Goal: Task Accomplishment & Management: Manage account settings

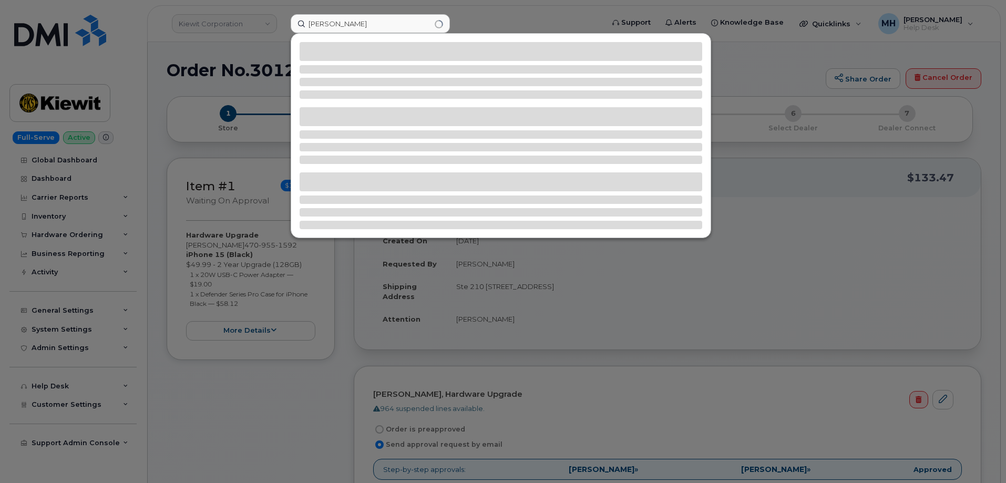
type input "rachel bremner"
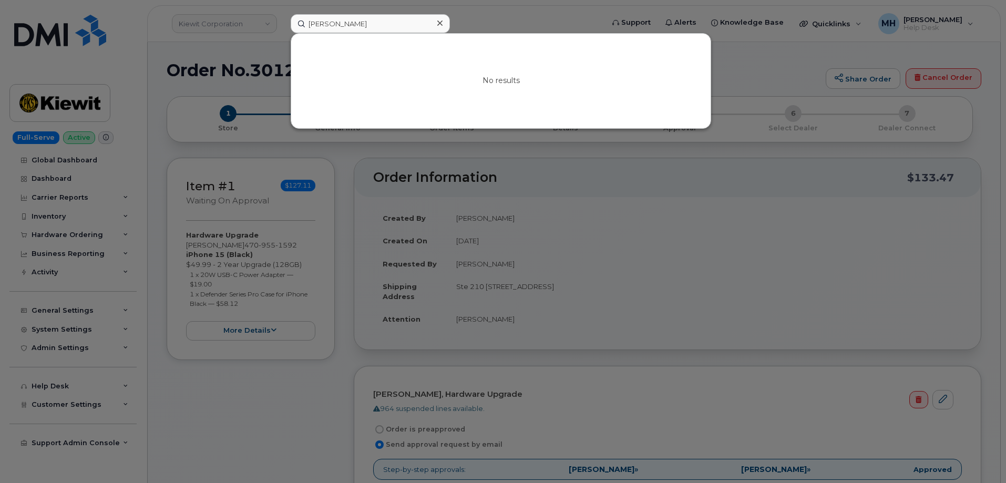
drag, startPoint x: 329, startPoint y: 23, endPoint x: 286, endPoint y: 23, distance: 43.1
click at [286, 23] on div "rachel bremner No results" at bounding box center [443, 23] width 323 height 19
drag, startPoint x: 375, startPoint y: 24, endPoint x: 289, endPoint y: 24, distance: 85.6
click at [289, 24] on div "rachel bremner No results" at bounding box center [443, 23] width 323 height 19
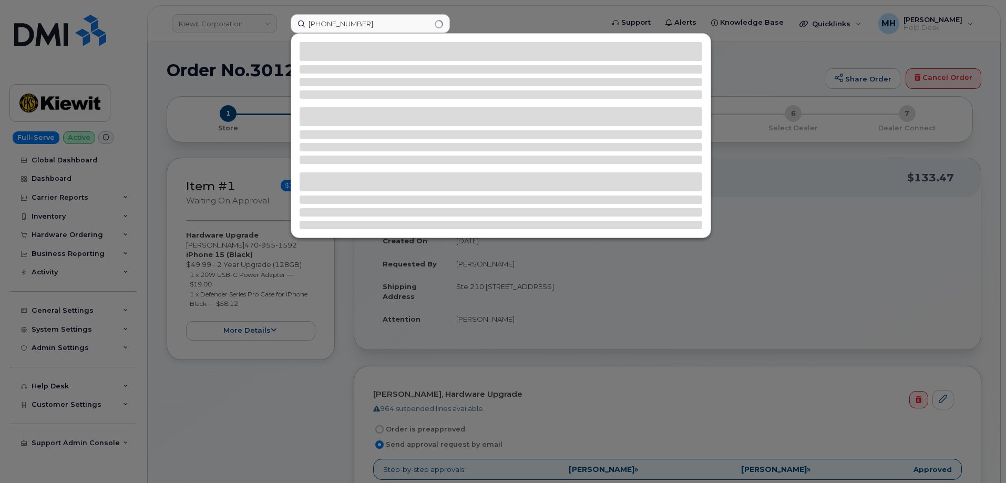
click at [350, 22] on input "306-655-016" at bounding box center [370, 23] width 159 height 19
type input "306-655-0176"
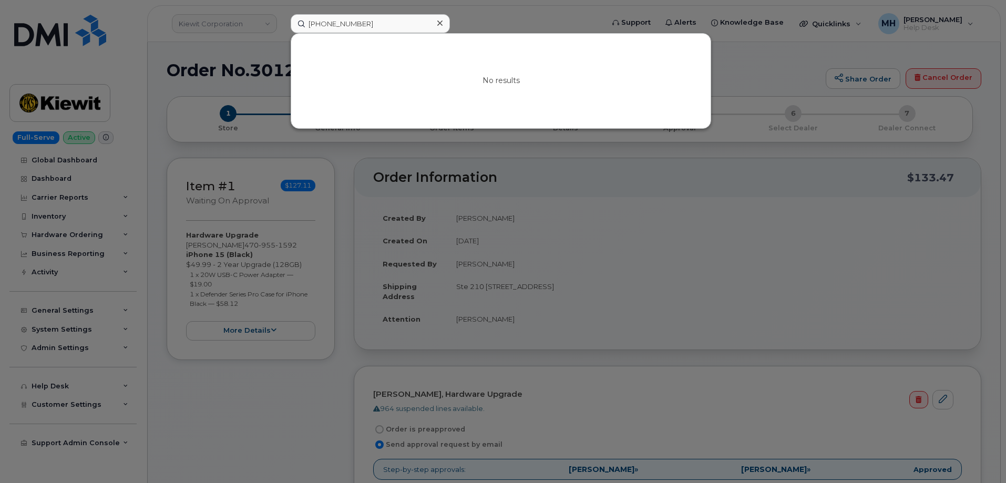
drag, startPoint x: 387, startPoint y: 27, endPoint x: 294, endPoint y: 27, distance: 93.0
click at [294, 27] on input "306-655-0176" at bounding box center [370, 23] width 159 height 19
click at [340, 25] on input at bounding box center [370, 23] width 159 height 19
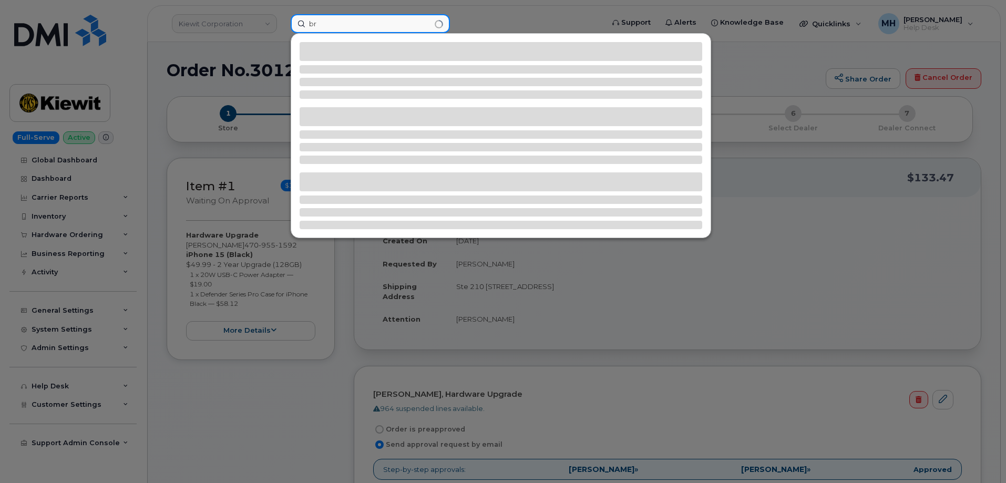
type input "b"
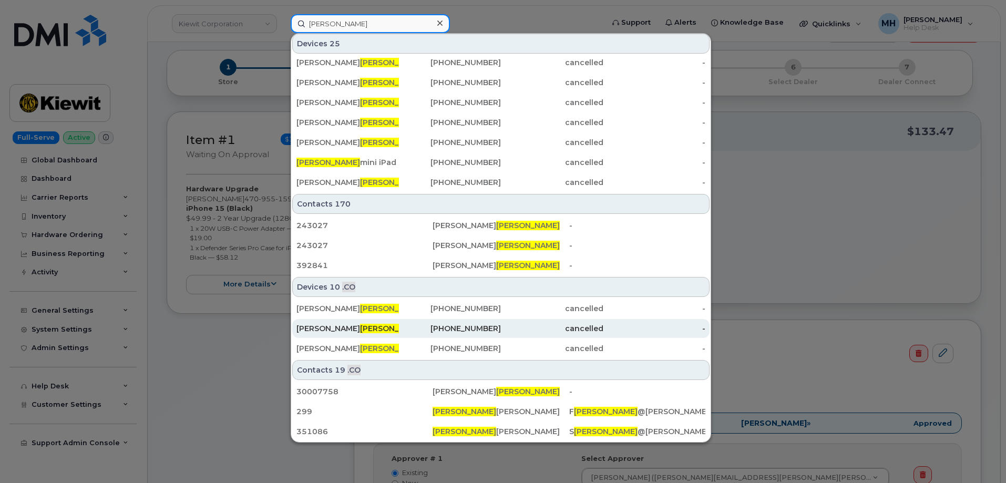
scroll to position [105, 0]
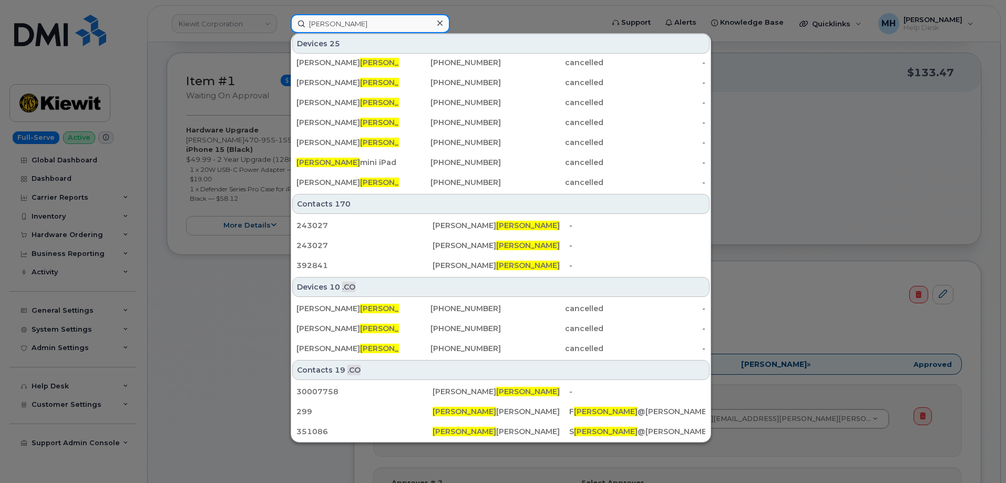
type input "bremner"
click at [337, 26] on input "bremner" at bounding box center [370, 23] width 159 height 19
click at [333, 26] on input "bremner" at bounding box center [370, 23] width 159 height 19
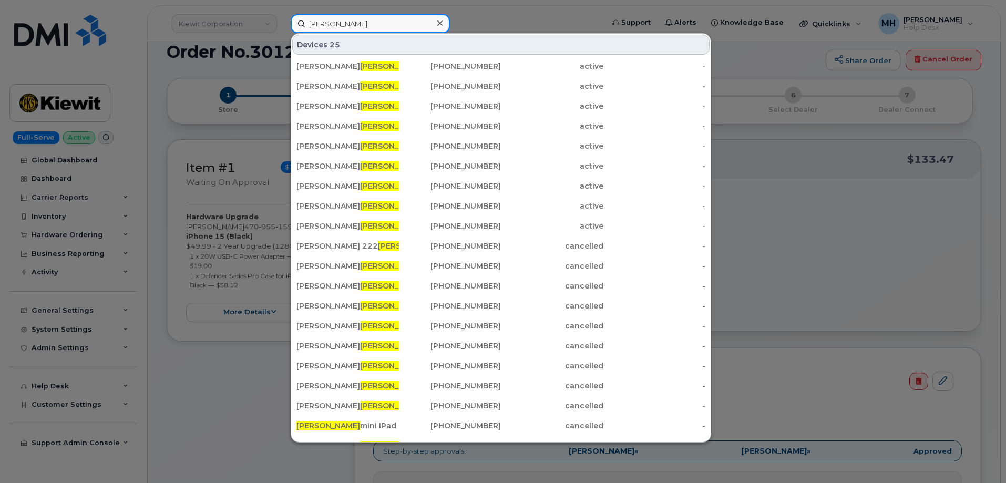
scroll to position [0, 0]
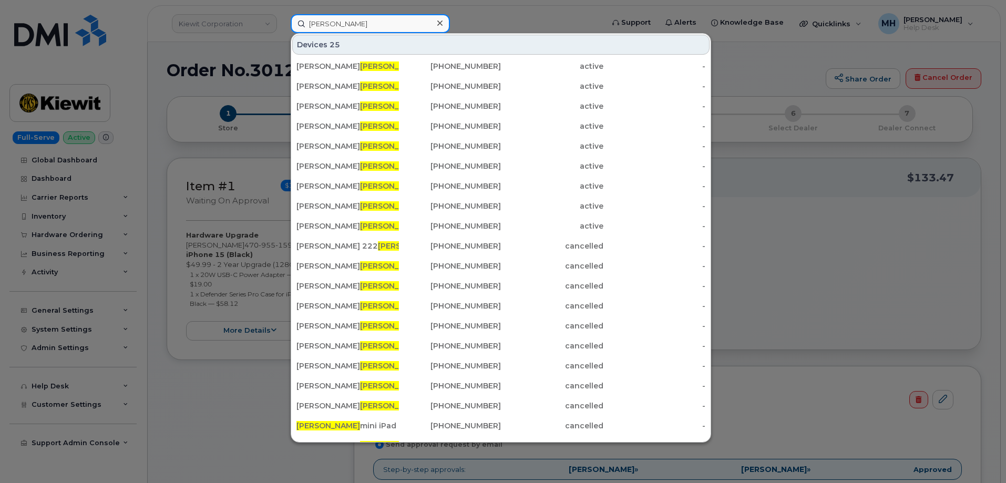
click at [355, 23] on input "bremner" at bounding box center [370, 23] width 159 height 19
drag, startPoint x: 355, startPoint y: 23, endPoint x: 304, endPoint y: 23, distance: 51.5
click at [304, 23] on input "bremner" at bounding box center [370, 23] width 159 height 19
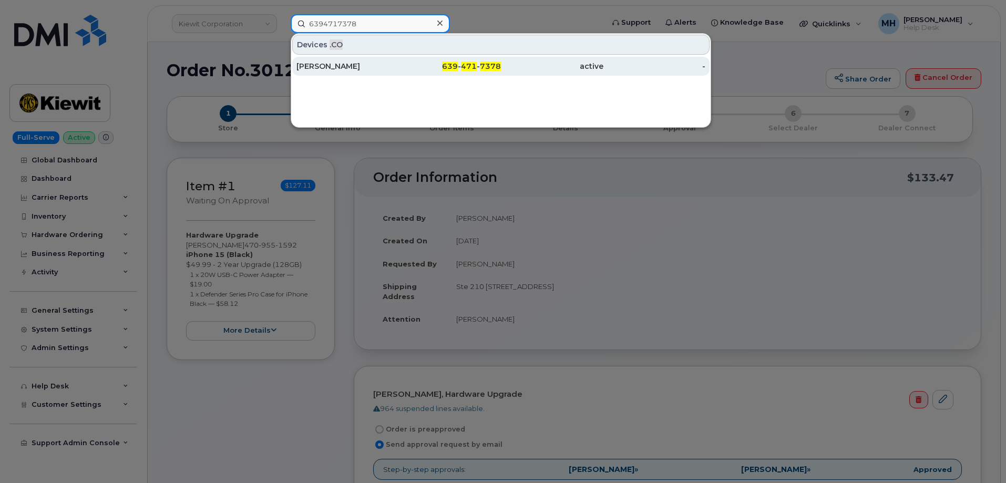
type input "6394717378"
click at [351, 68] on div "Jessica Sharma" at bounding box center [347, 66] width 102 height 11
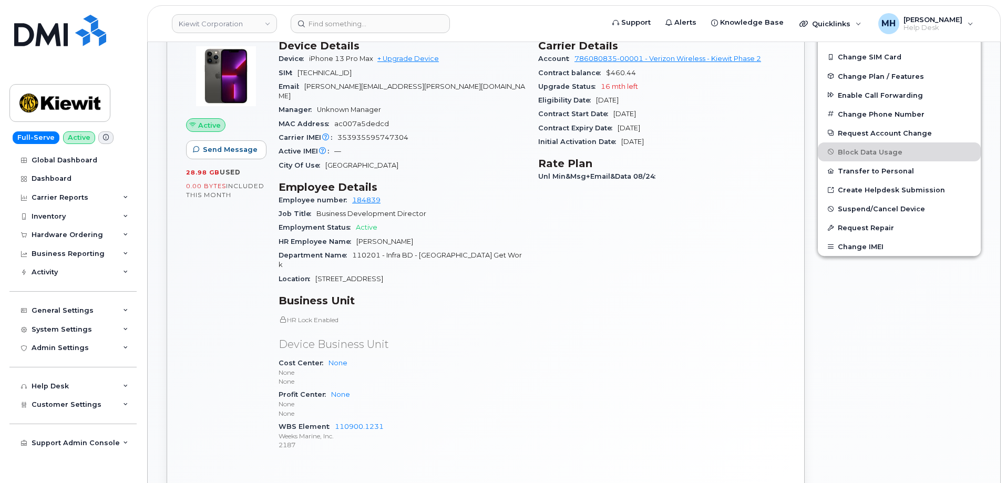
scroll to position [263, 0]
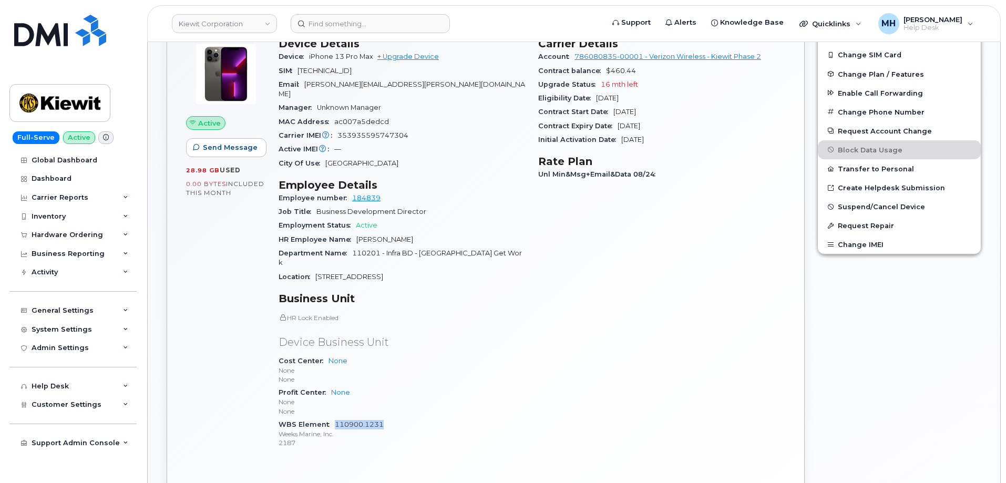
drag, startPoint x: 398, startPoint y: 406, endPoint x: 339, endPoint y: 403, distance: 58.9
click at [336, 418] on div "WBS Element 110900.1231 Weeks Marine, Inc. 2187" at bounding box center [401, 434] width 247 height 32
copy link "110900.1231"
click at [95, 312] on div "General Settings" at bounding box center [72, 310] width 127 height 19
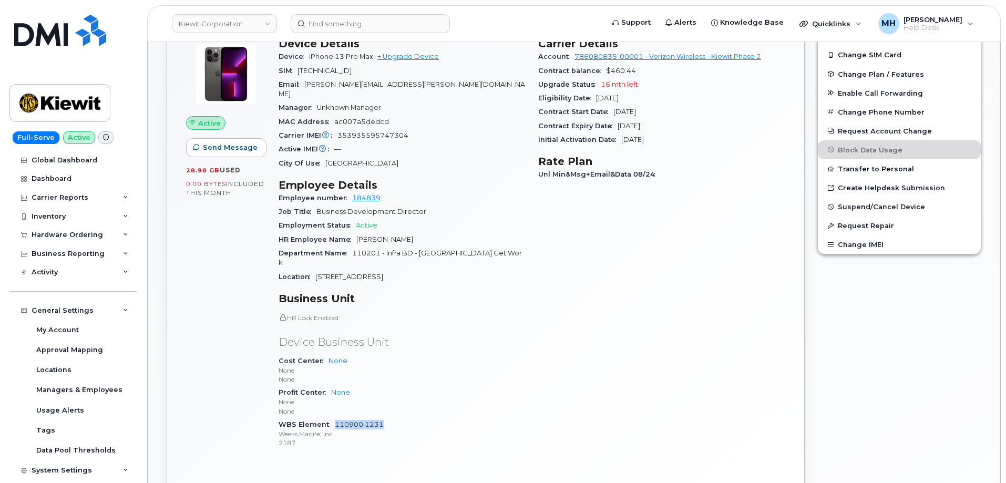
drag, startPoint x: 391, startPoint y: 409, endPoint x: 335, endPoint y: 408, distance: 56.7
click at [335, 418] on div "WBS Element 110900.1231 Weeks Marine, Inc. 2187" at bounding box center [401, 434] width 247 height 32
click at [92, 350] on div "Approval Mapping" at bounding box center [69, 349] width 67 height 9
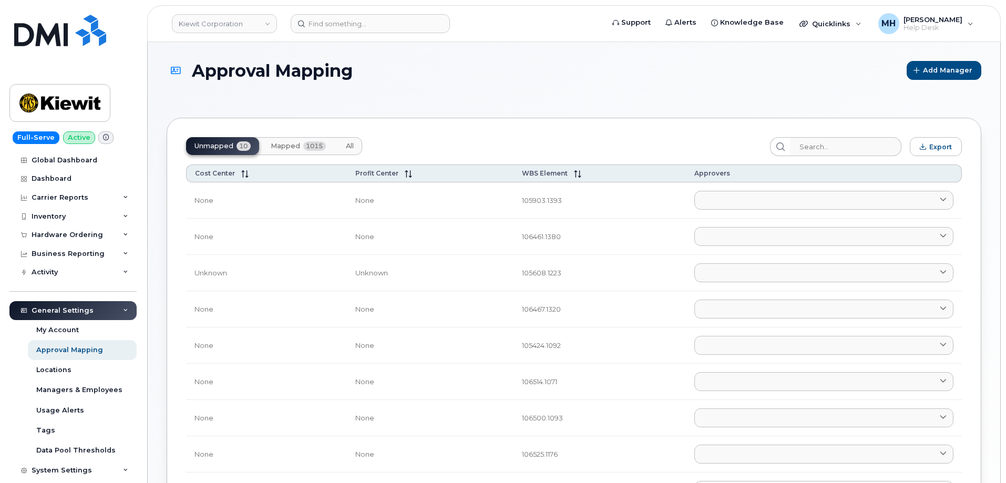
click at [299, 144] on span "Mapped" at bounding box center [285, 146] width 29 height 8
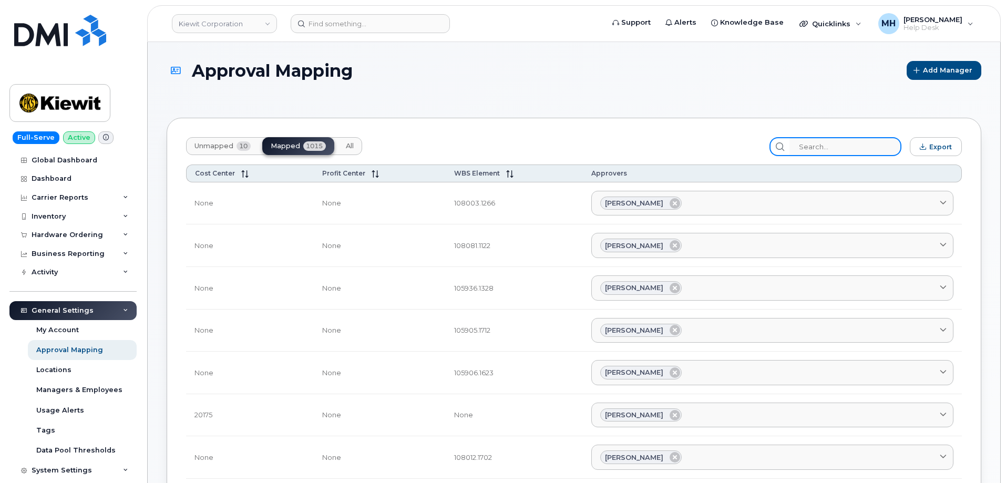
click at [827, 148] on input "search" at bounding box center [845, 146] width 112 height 19
paste input "110900.1231"
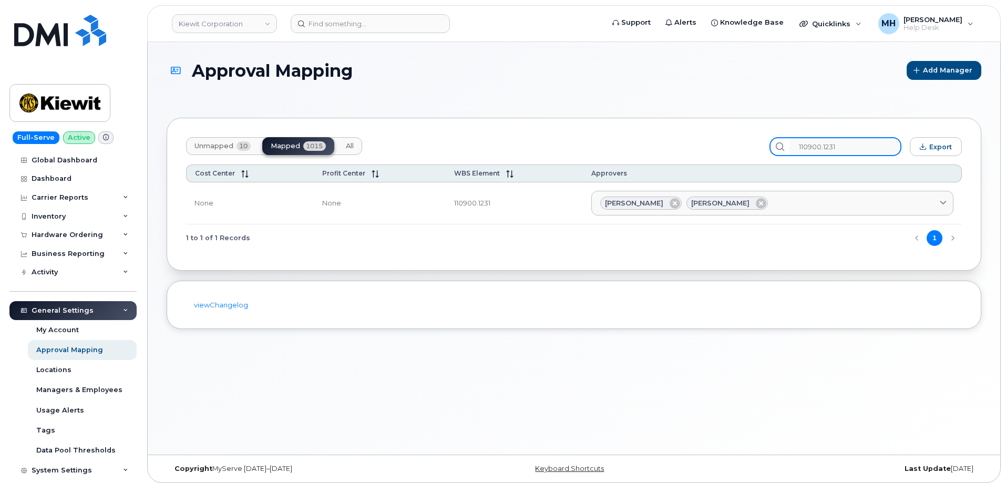
type input "110900.1231"
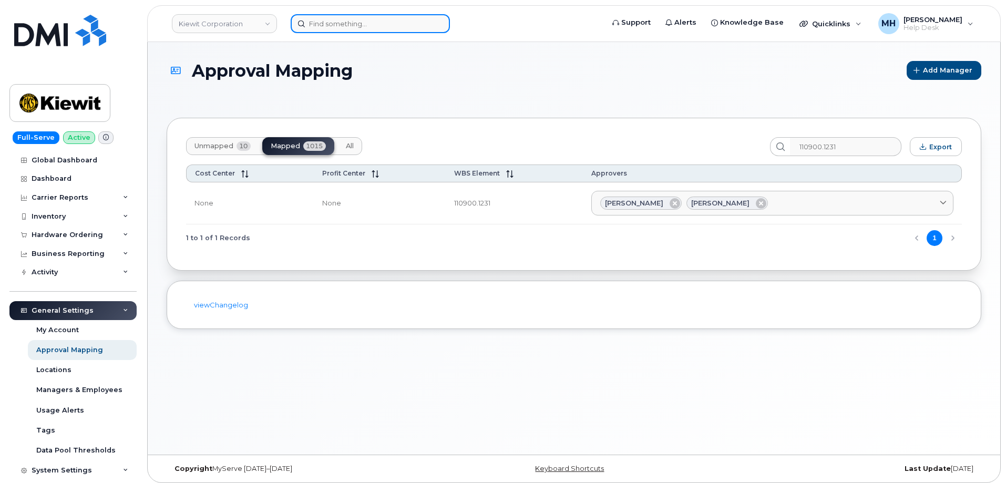
click at [348, 24] on input at bounding box center [370, 23] width 159 height 19
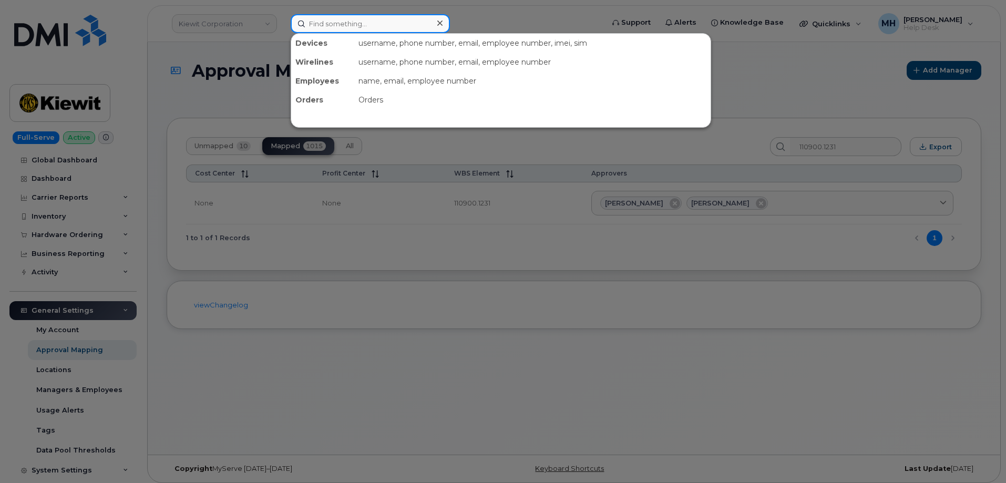
paste input "303-514-2236"
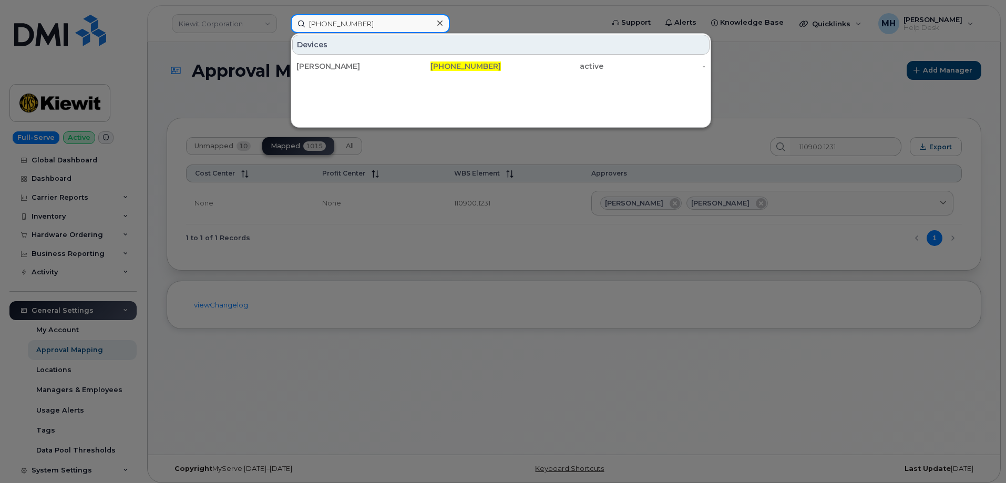
type input "303-514-2236"
click at [359, 79] on div "Devices CAROL MARKS 303-514-2236 active -" at bounding box center [501, 80] width 420 height 95
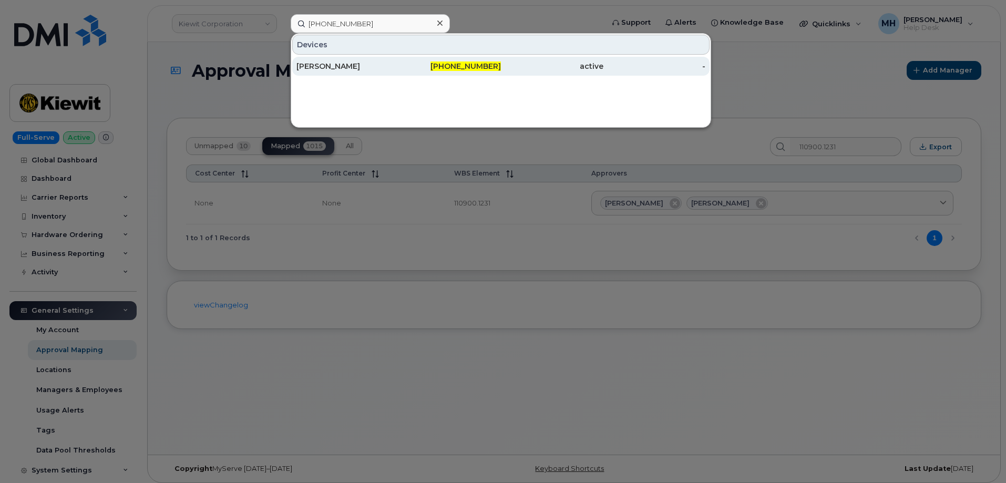
click at [362, 70] on div "CAROL MARKS" at bounding box center [347, 66] width 102 height 11
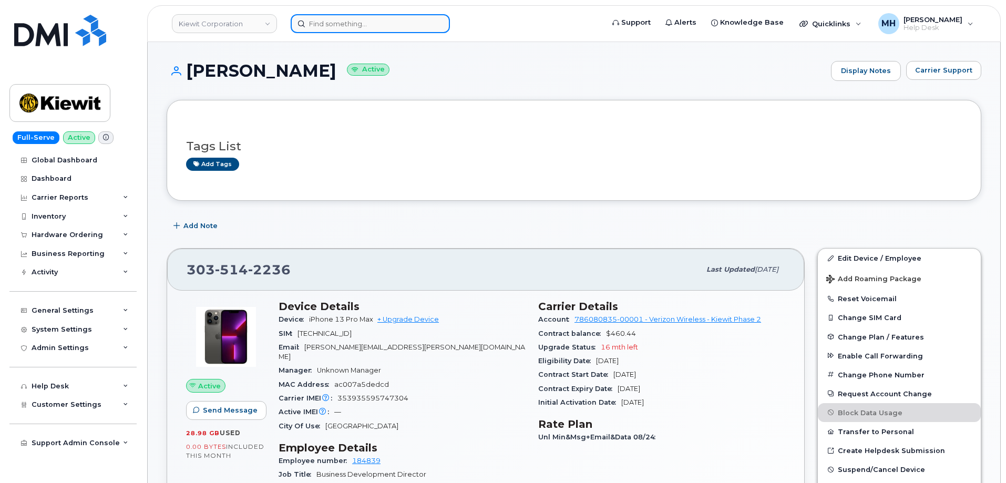
click at [405, 27] on input at bounding box center [370, 23] width 159 height 19
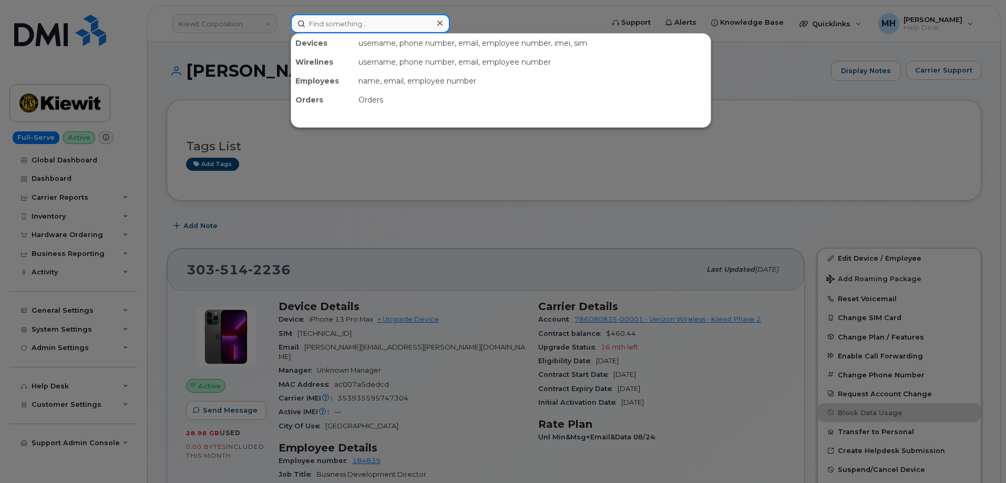
paste input "MSCHAEFER@WEEKSMARINE.COM"
type input "MSCHAEFER@WEEKSMARINE.COM"
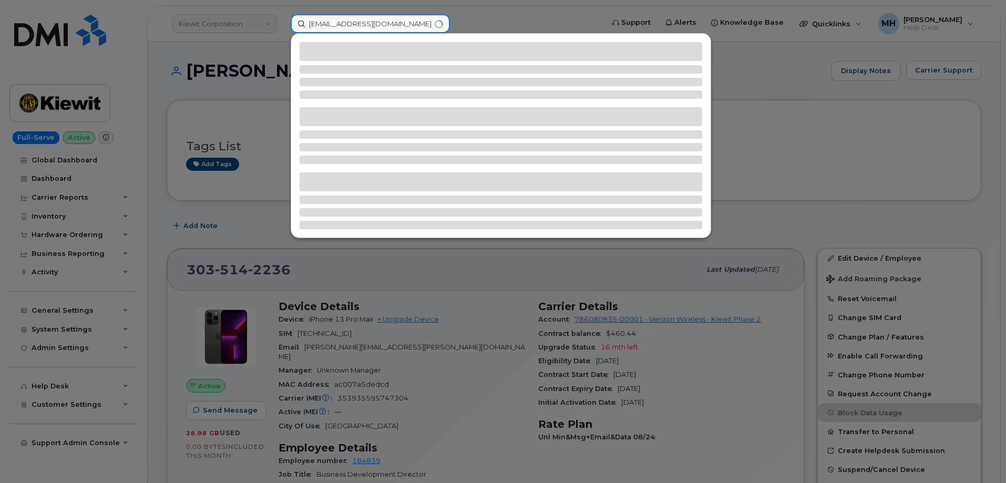
click at [405, 27] on input "MSCHAEFER@WEEKSMARINE.COM" at bounding box center [370, 23] width 159 height 19
click at [403, 23] on input "MSCHAEFER@WEEKSMARINE.COM" at bounding box center [370, 23] width 159 height 19
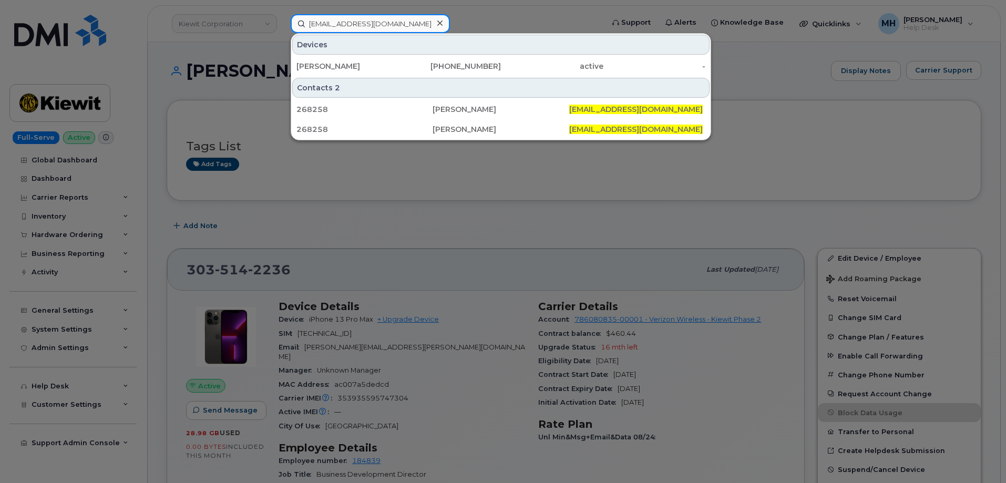
click at [413, 17] on input "MSCHAEFER@WEEKSMARINE.COM" at bounding box center [370, 23] width 159 height 19
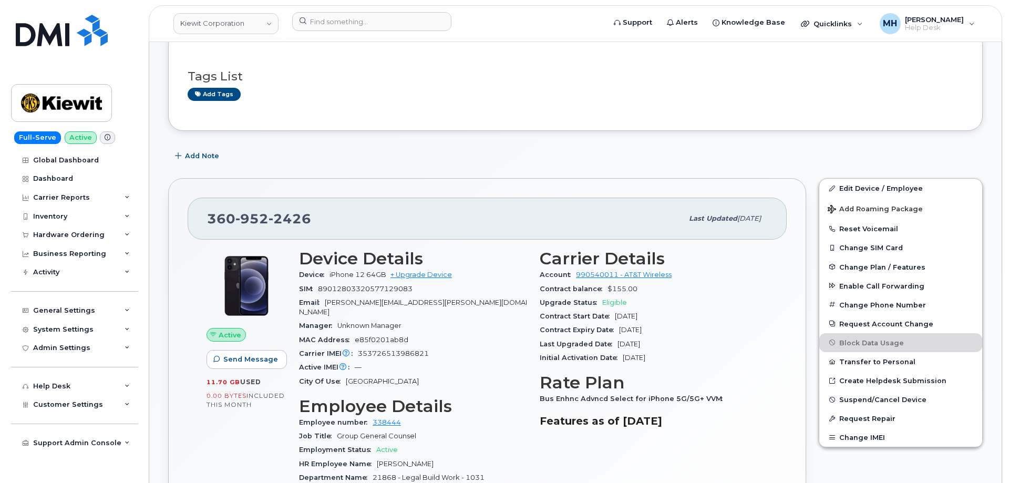
scroll to position [210, 0]
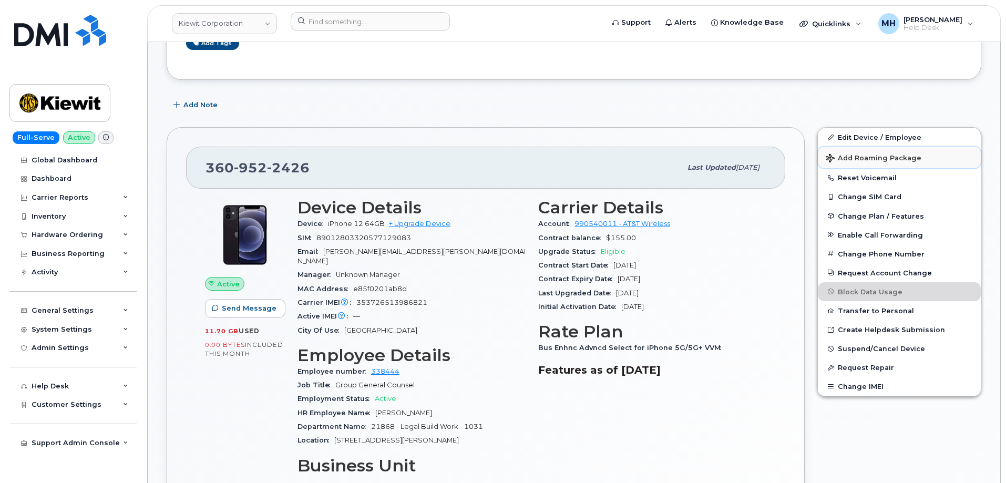
click at [842, 154] on span "Add Roaming Package" at bounding box center [873, 159] width 95 height 10
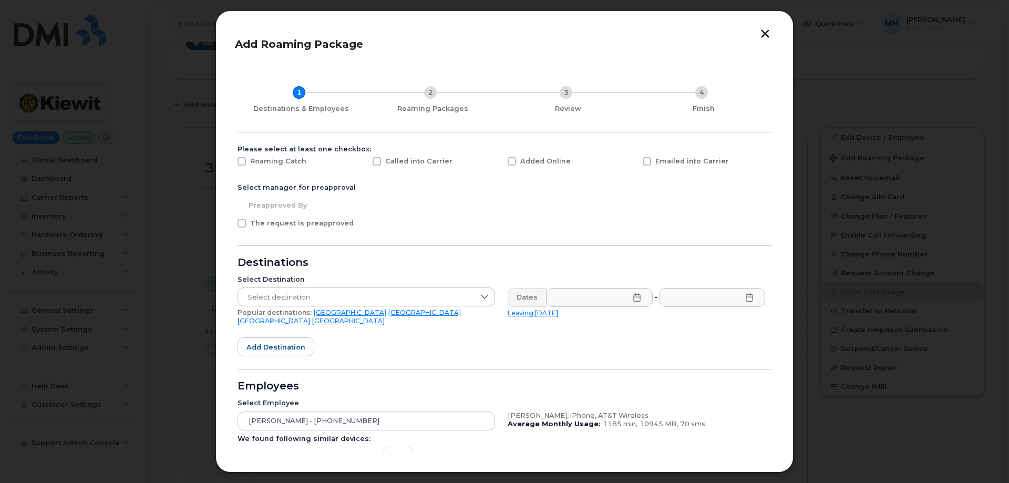
click at [518, 161] on label "Added Online" at bounding box center [538, 161] width 63 height 8
click at [500, 161] on input "Added Online" at bounding box center [497, 159] width 5 height 5
checkbox input "true"
click at [333, 291] on span "Select destination" at bounding box center [356, 297] width 236 height 19
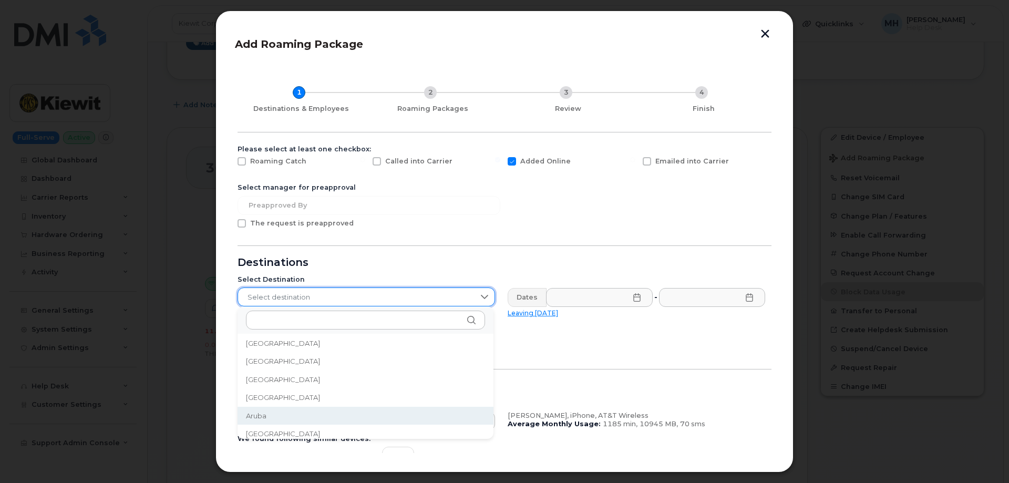
scroll to position [165, 0]
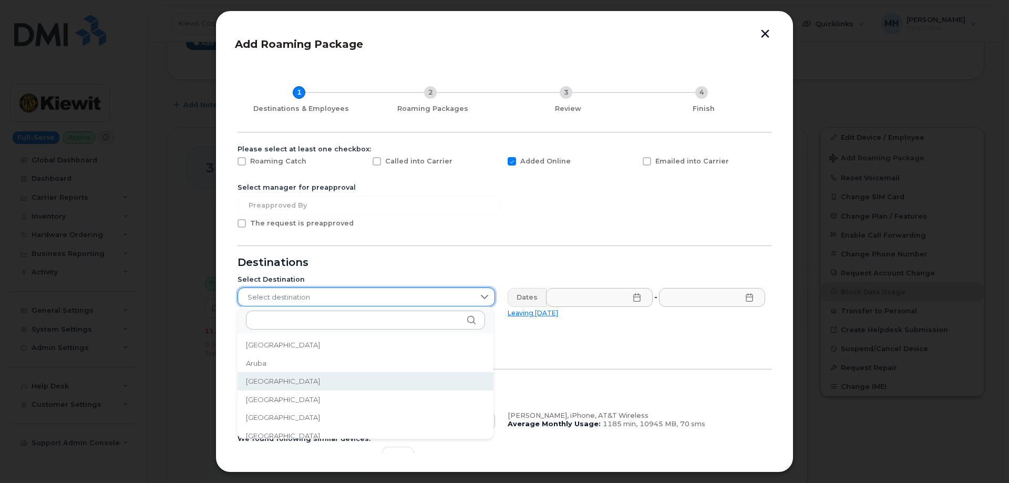
click at [294, 388] on li "Australia" at bounding box center [365, 381] width 256 height 18
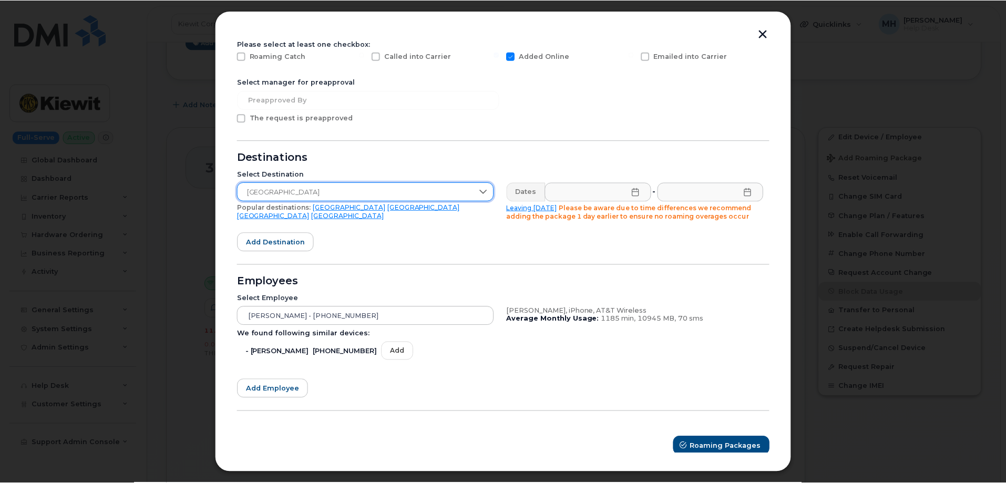
scroll to position [110, 0]
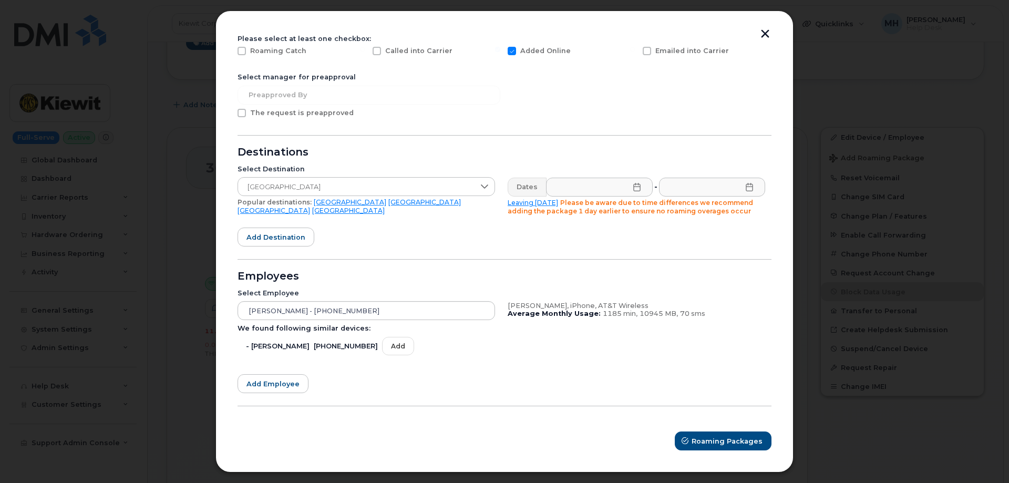
click at [765, 34] on button "button" at bounding box center [765, 34] width 16 height 11
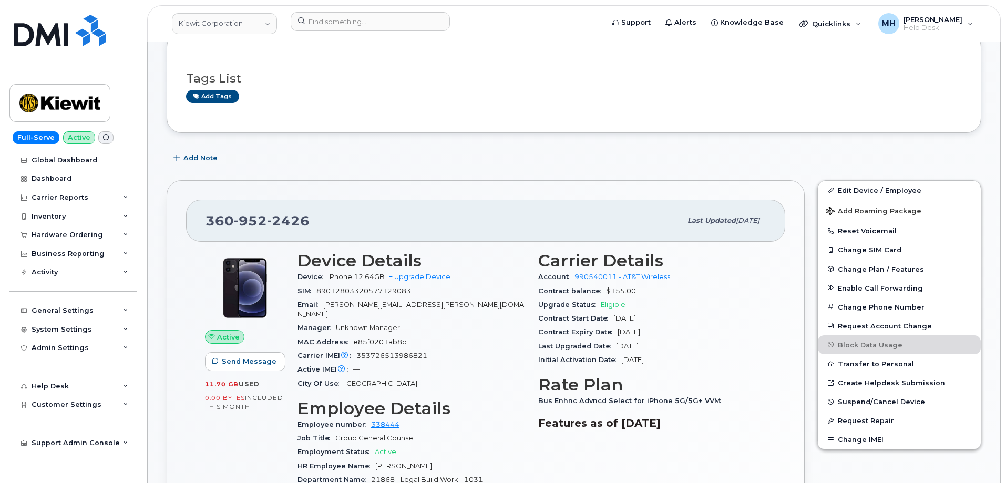
scroll to position [158, 0]
click at [127, 33] on div "Full-Serve Active Global Dashboard Dashboard Carrier Reports Monthly Billing Da…" at bounding box center [71, 241] width 142 height 483
click at [233, 23] on link "Kiewit Corporation" at bounding box center [224, 23] width 105 height 21
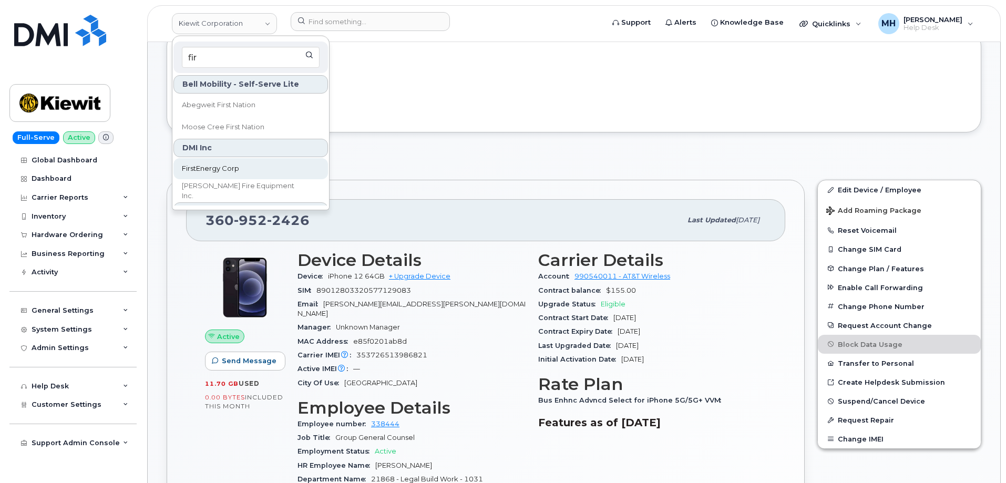
type input "fir"
click at [209, 160] on link "FirstEnergy Corp" at bounding box center [250, 168] width 154 height 21
